Goal: Information Seeking & Learning: Find specific fact

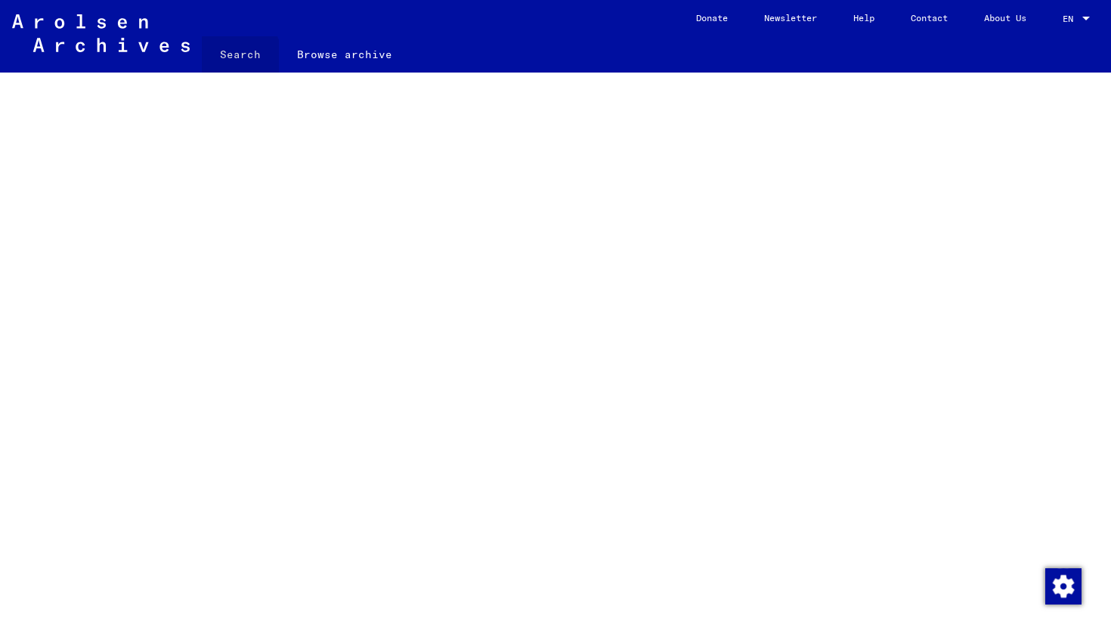
click at [218, 62] on link "Search" at bounding box center [240, 54] width 77 height 36
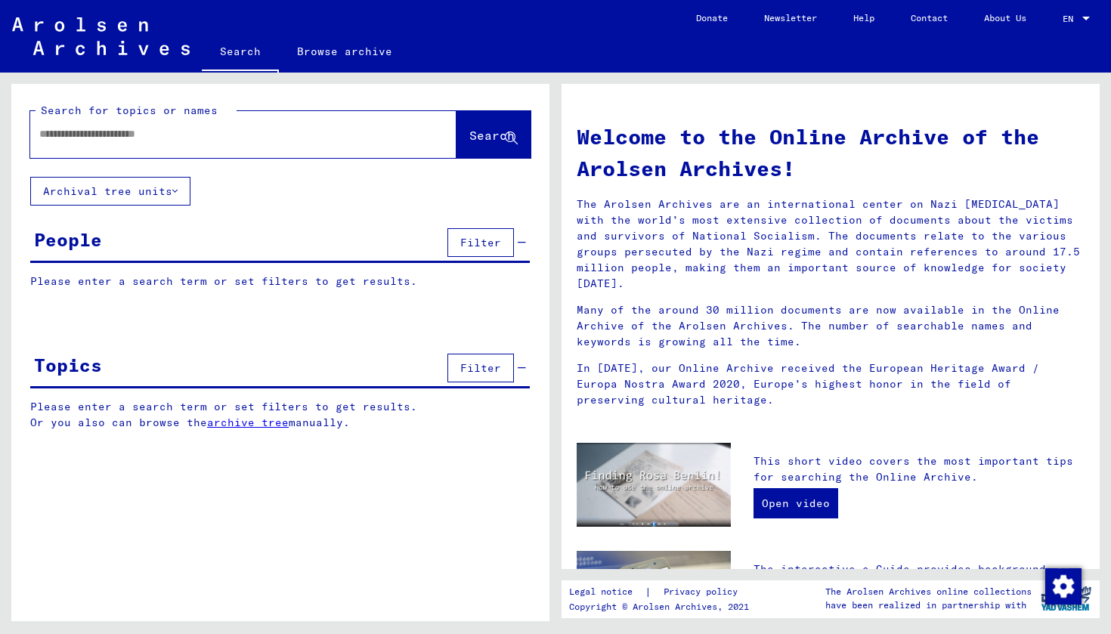
click at [203, 152] on div at bounding box center [243, 134] width 426 height 47
click at [193, 139] on input "text" at bounding box center [225, 134] width 372 height 16
type input "*******"
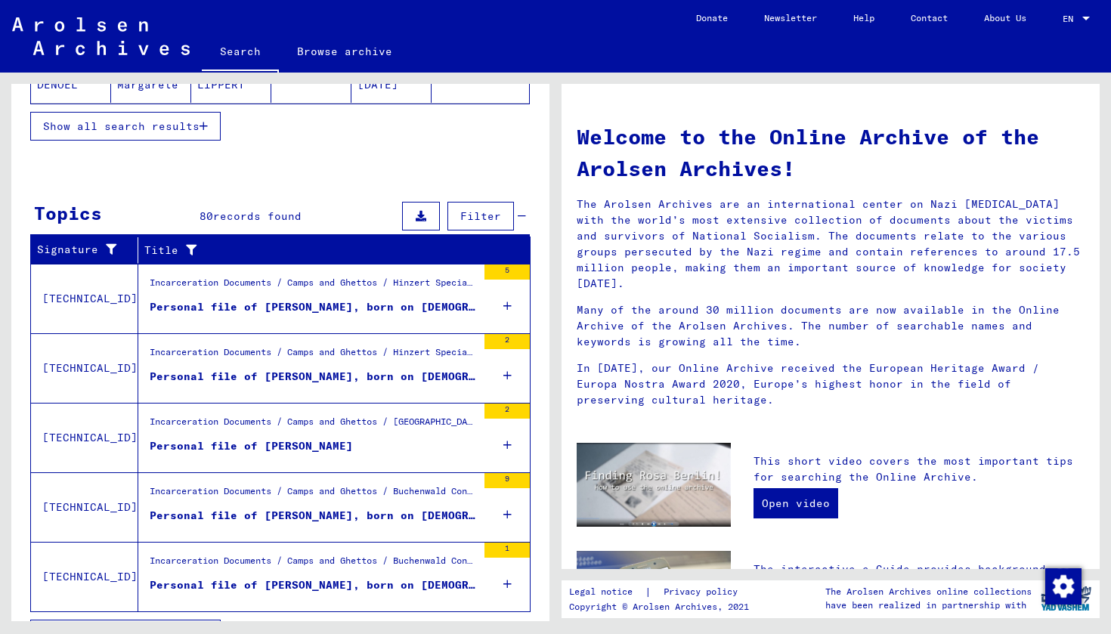
scroll to position [389, 0]
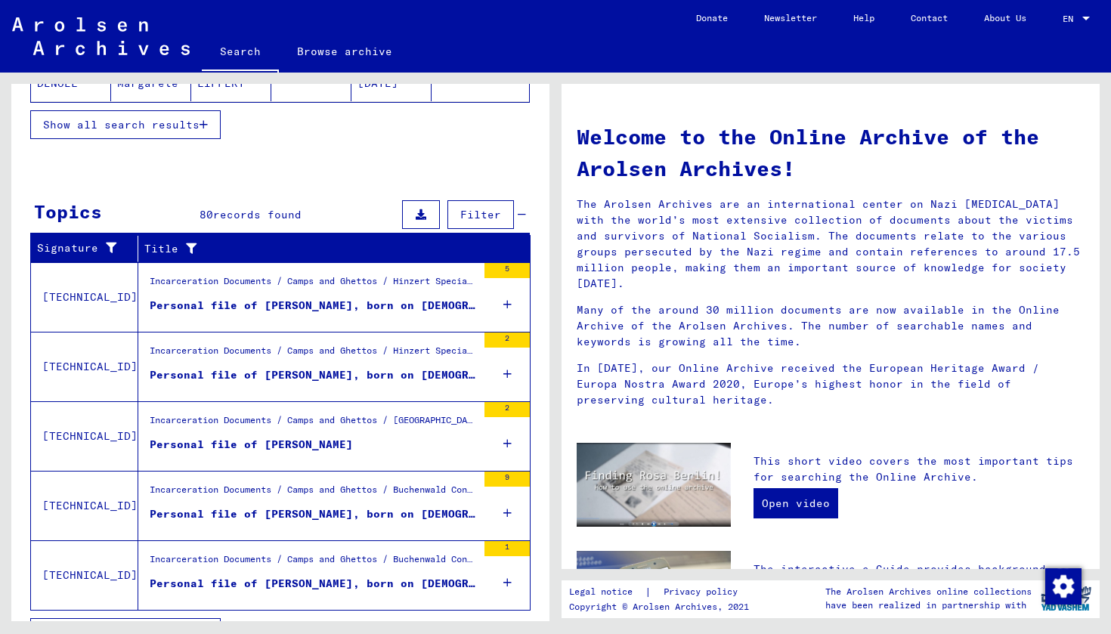
click at [481, 212] on span "Filter" at bounding box center [480, 215] width 41 height 14
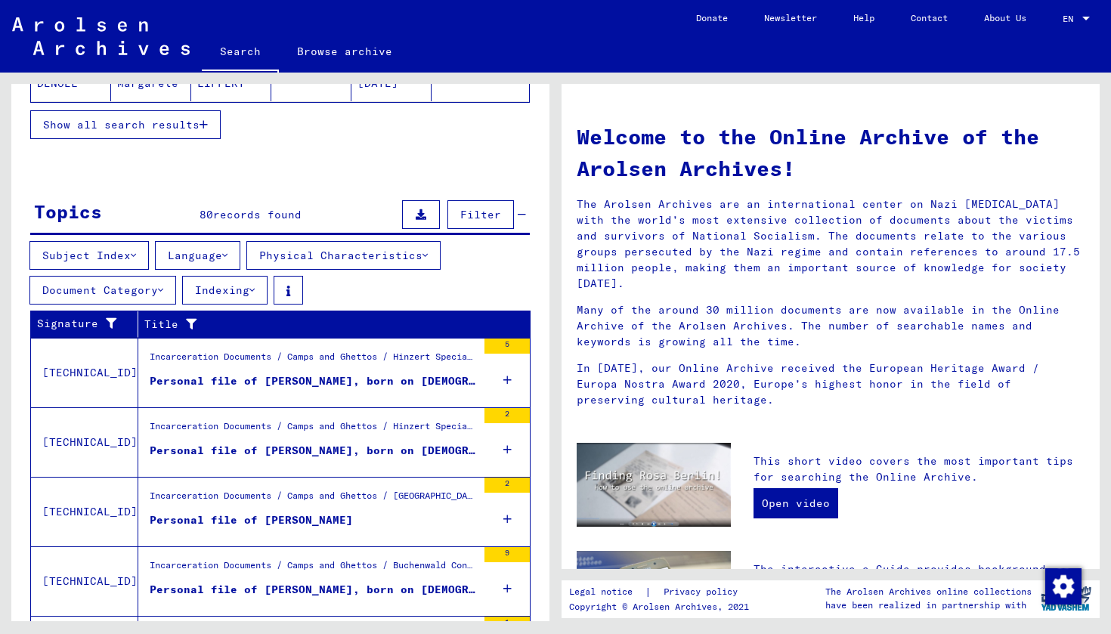
click at [120, 254] on button "Subject Index" at bounding box center [88, 255] width 119 height 29
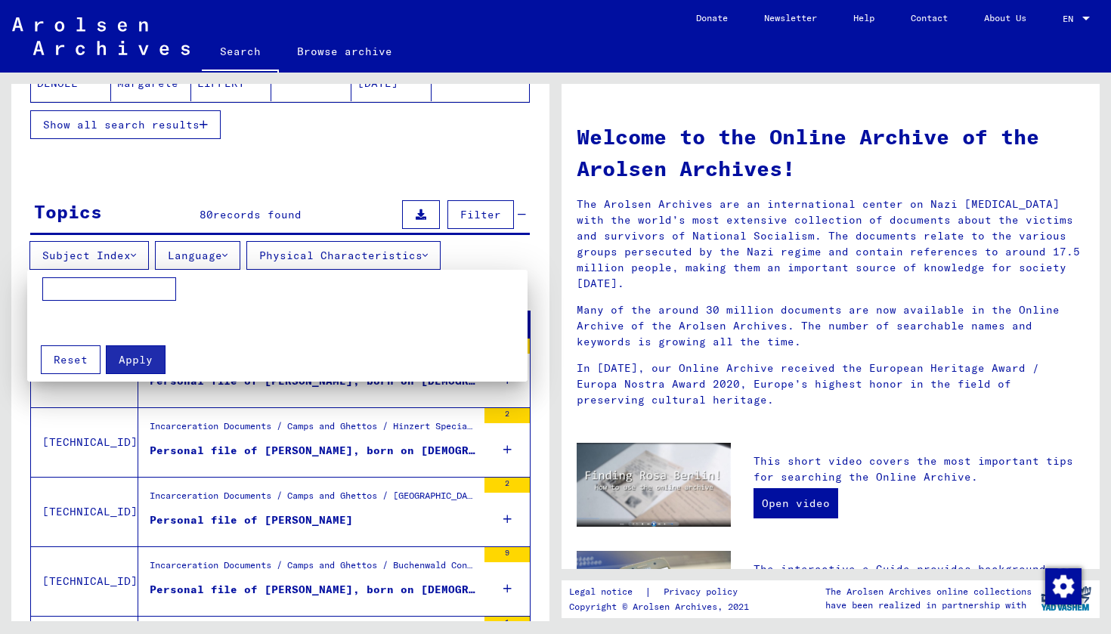
click at [120, 254] on div at bounding box center [555, 317] width 1111 height 634
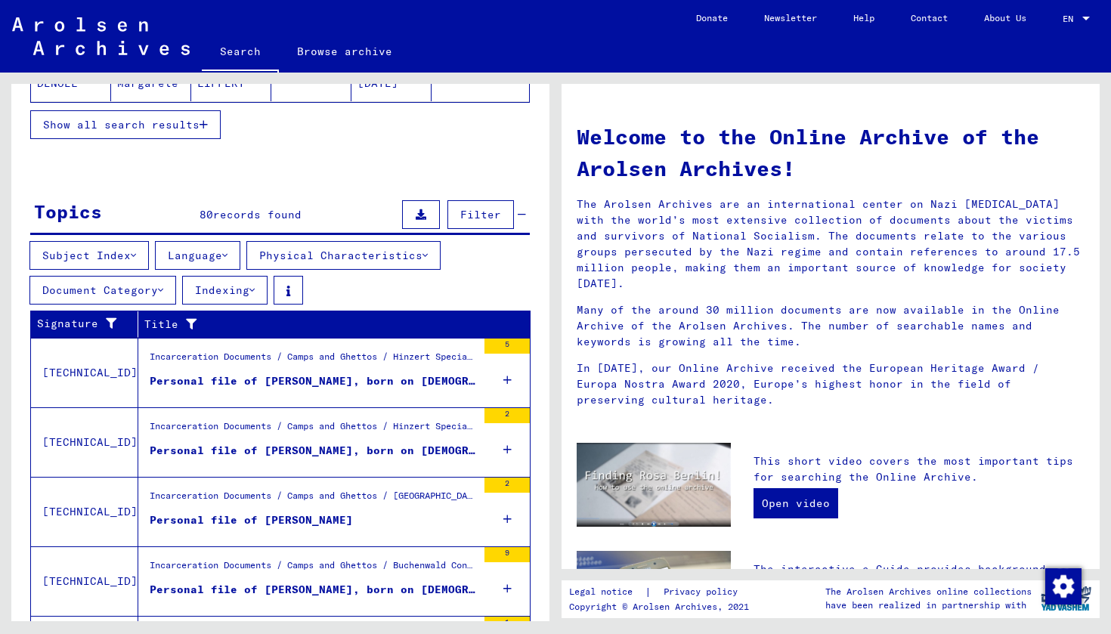
click at [217, 249] on button "Language" at bounding box center [197, 255] width 85 height 29
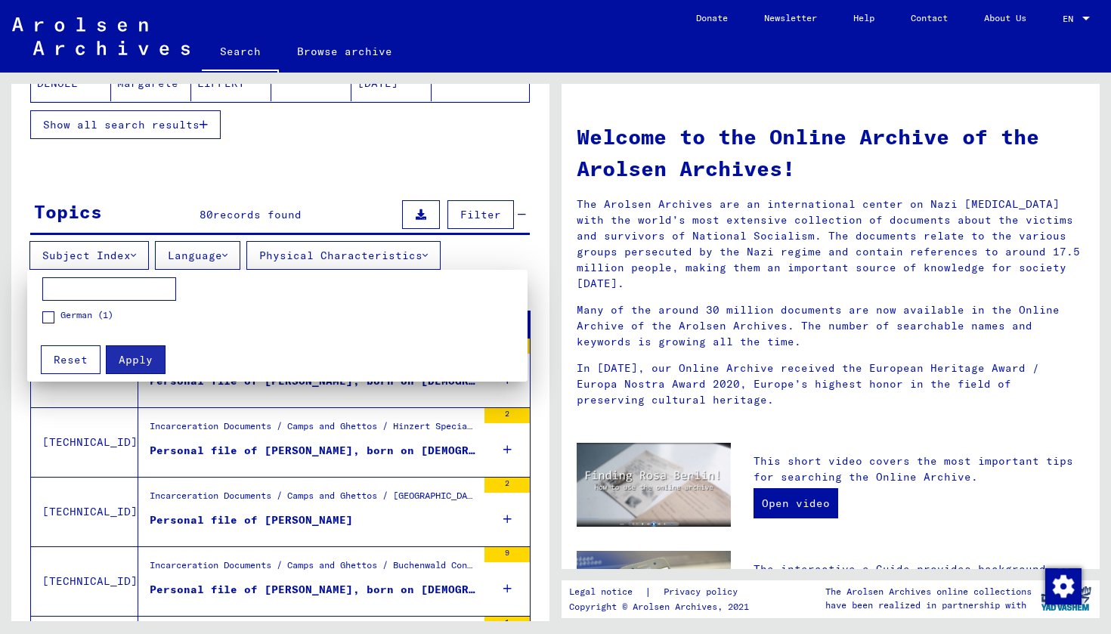
click at [217, 249] on div at bounding box center [555, 317] width 1111 height 634
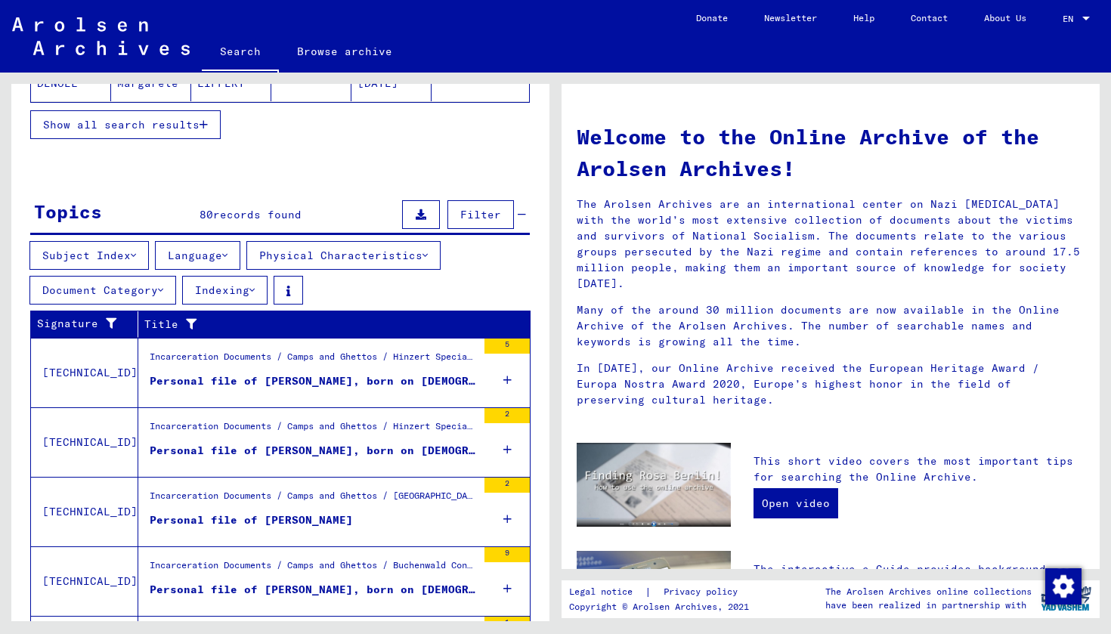
click at [137, 297] on button "Document Category" at bounding box center [102, 290] width 147 height 29
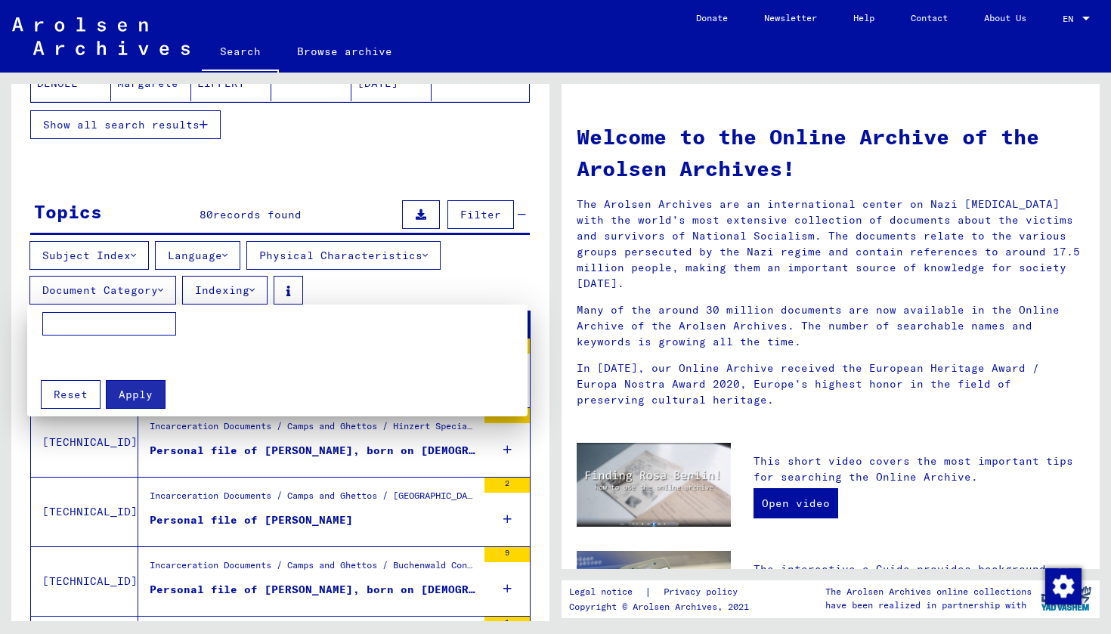
click at [137, 297] on div at bounding box center [555, 317] width 1111 height 634
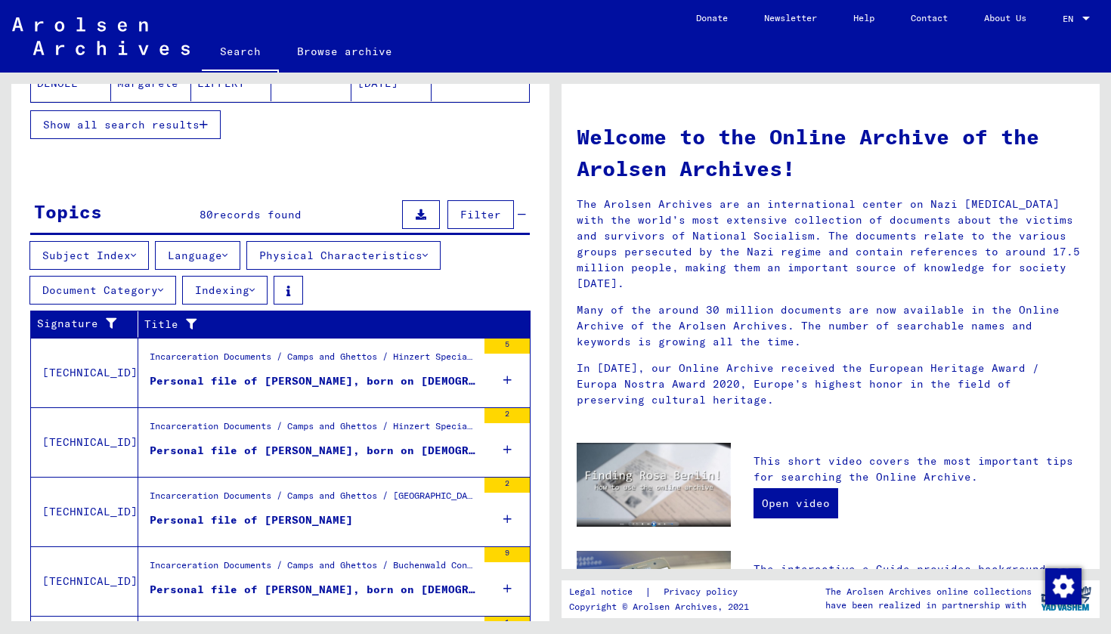
click at [216, 295] on button "Indexing" at bounding box center [224, 290] width 85 height 29
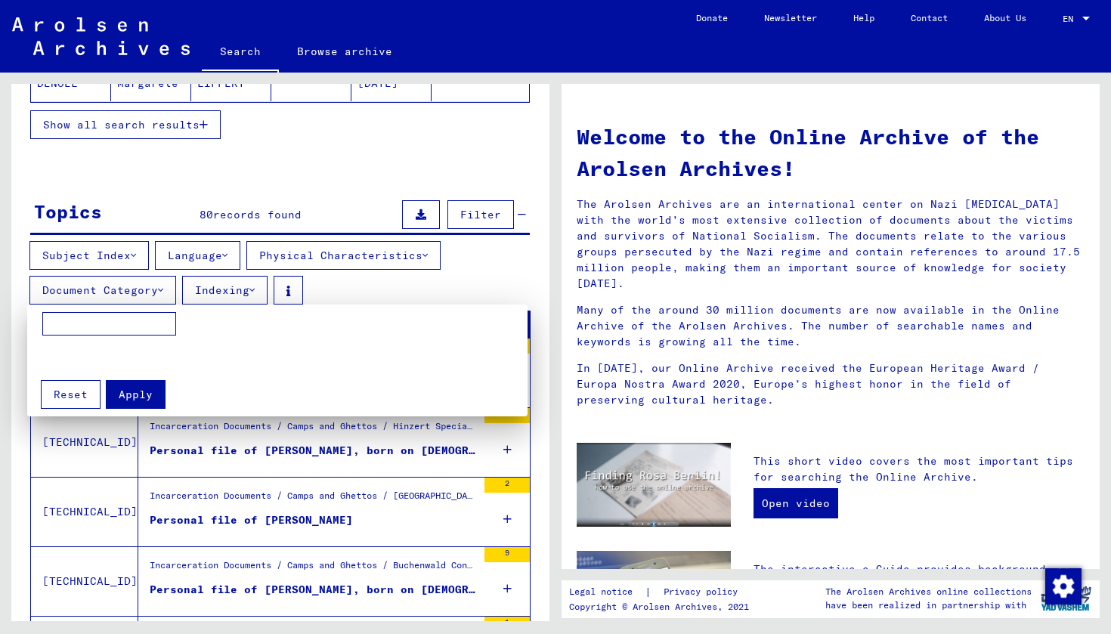
click at [216, 295] on div at bounding box center [555, 317] width 1111 height 634
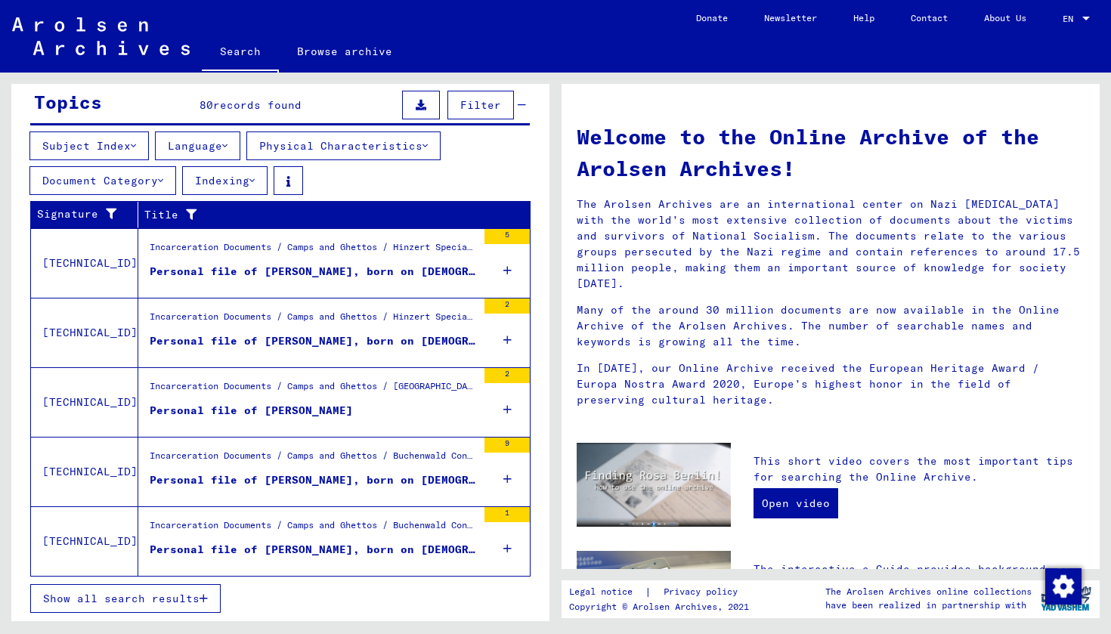
scroll to position [499, 0]
click at [199, 597] on span "Show all search results" at bounding box center [121, 599] width 156 height 14
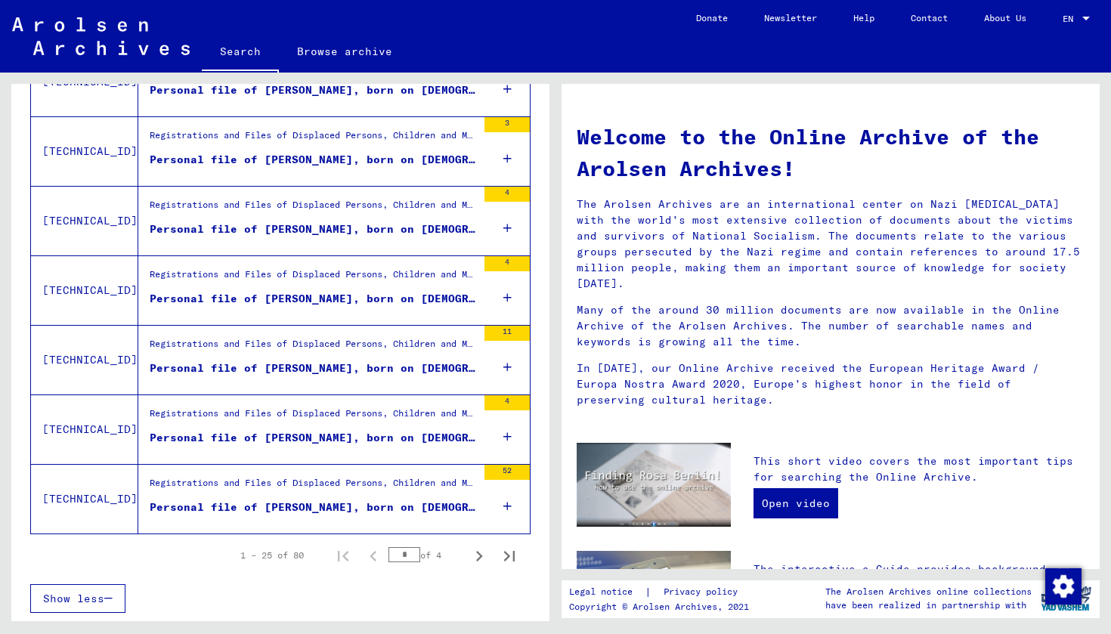
scroll to position [1659, 0]
click at [477, 558] on icon "Next page" at bounding box center [478, 556] width 21 height 21
type input "*"
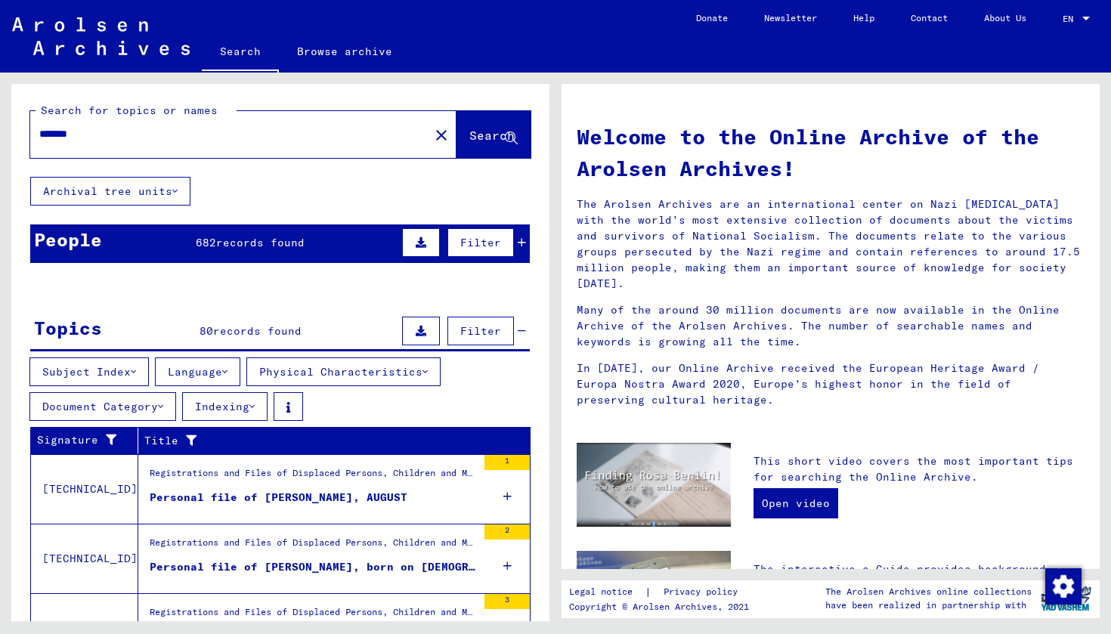
scroll to position [0, 0]
click at [159, 138] on input "*******" at bounding box center [225, 134] width 372 height 16
type input "**********"
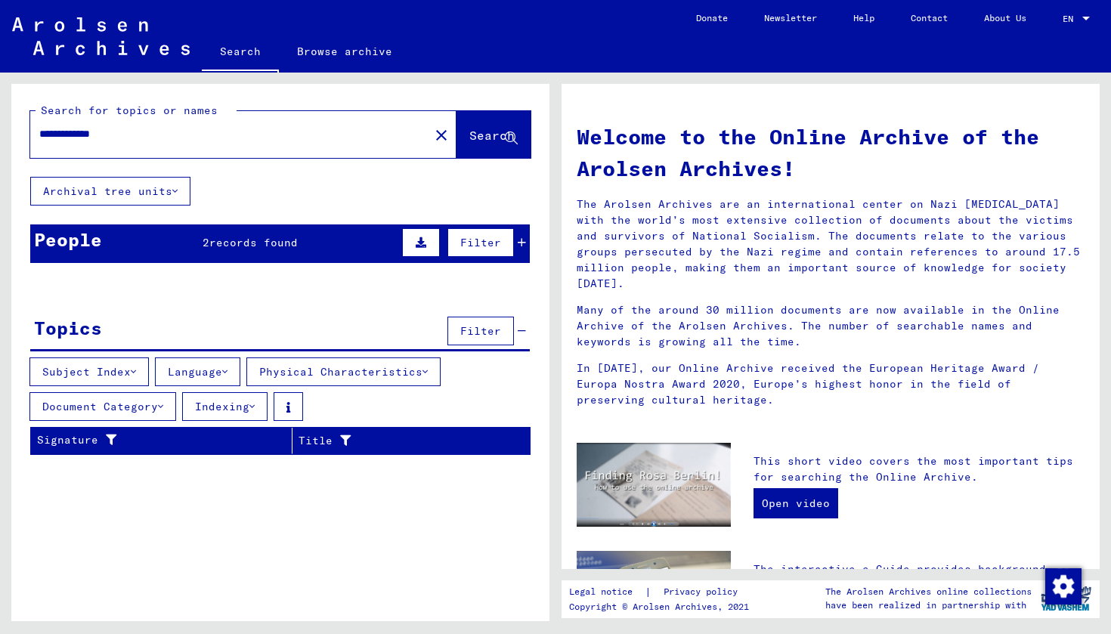
click at [317, 238] on div "People 2 records found Filter" at bounding box center [279, 243] width 499 height 39
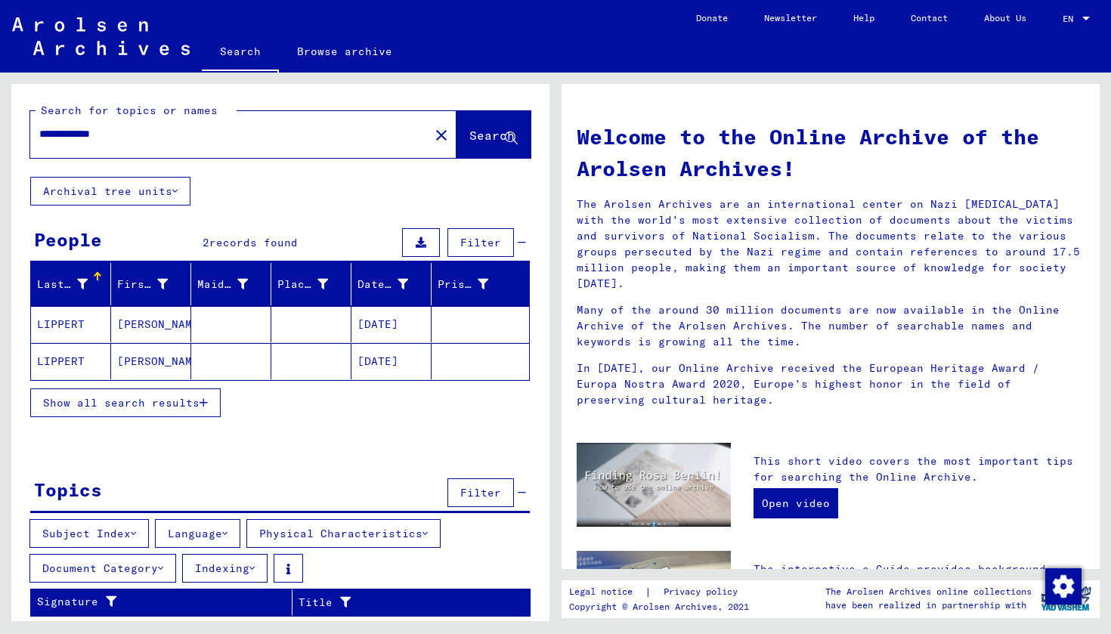
click at [207, 404] on icon "button" at bounding box center [203, 402] width 8 height 11
